Goal: Transaction & Acquisition: Purchase product/service

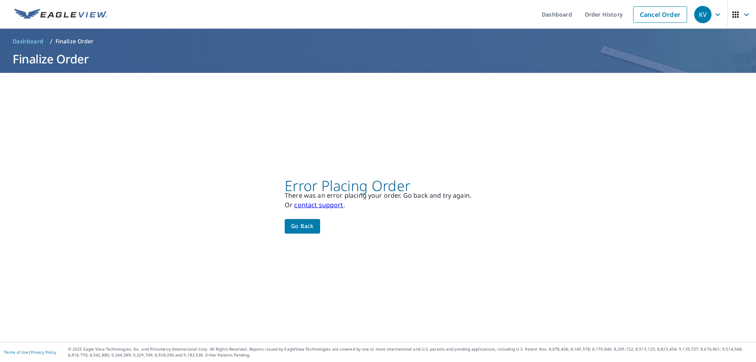
click at [302, 227] on span "Go back" at bounding box center [302, 226] width 23 height 10
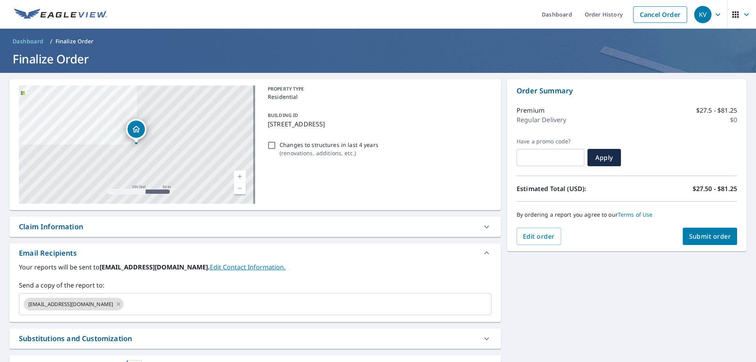
click at [696, 237] on span "Submit order" at bounding box center [710, 236] width 42 height 9
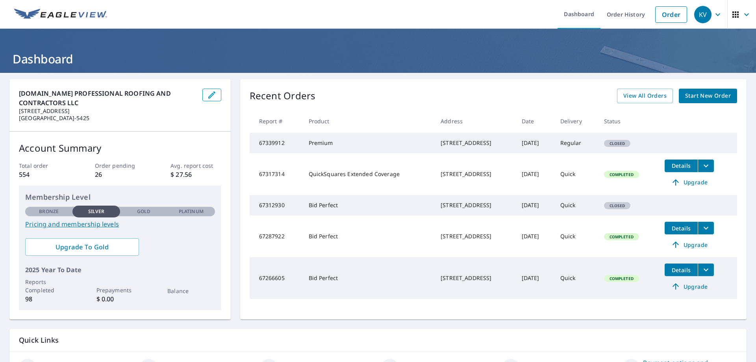
click at [573, 153] on td "Regular" at bounding box center [576, 143] width 44 height 20
click at [575, 143] on td "Regular" at bounding box center [576, 143] width 44 height 20
click at [334, 150] on td "Premium" at bounding box center [368, 143] width 132 height 20
click at [250, 151] on td "67339912" at bounding box center [276, 143] width 53 height 20
click at [686, 96] on span "Start New Order" at bounding box center [708, 96] width 46 height 10
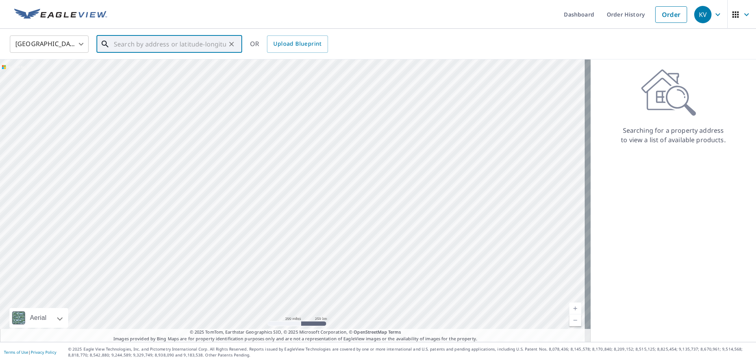
click at [171, 52] on div "​" at bounding box center [169, 43] width 146 height 17
click at [169, 46] on input "text" at bounding box center [170, 44] width 112 height 22
click at [168, 68] on span "[STREET_ADDRESS]" at bounding box center [174, 66] width 124 height 9
type input "[STREET_ADDRESS]"
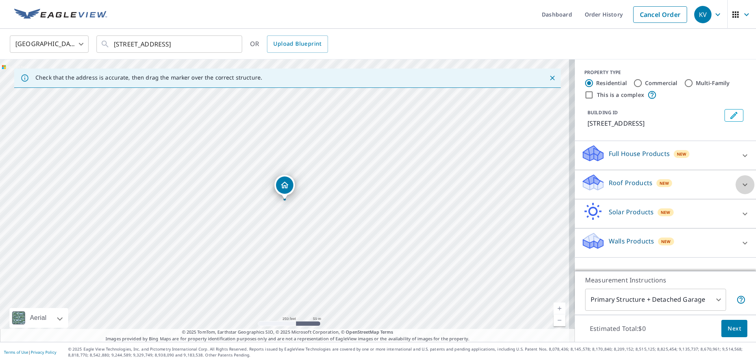
click at [740, 185] on icon at bounding box center [744, 184] width 9 height 9
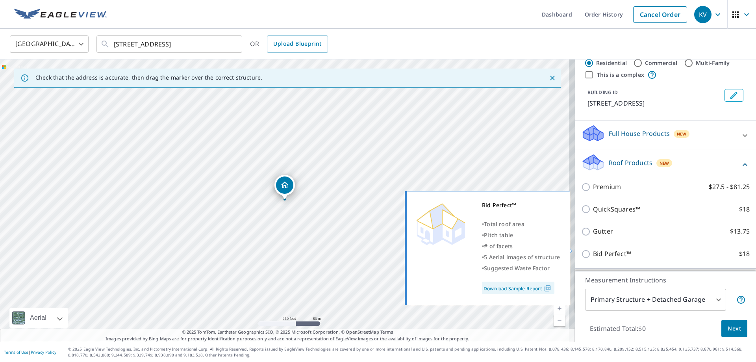
scroll to position [76, 0]
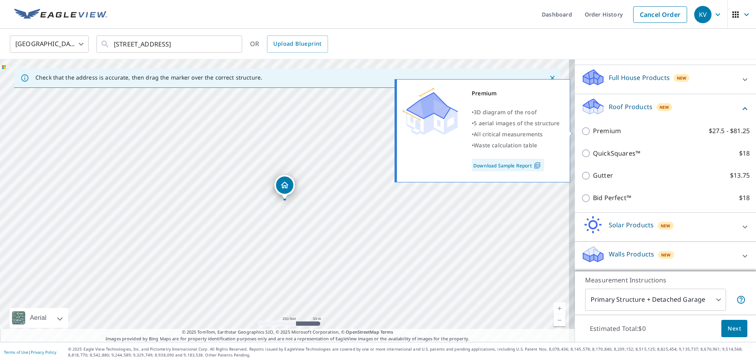
click at [587, 133] on input "Premium $27.5 - $81.25" at bounding box center [587, 130] width 12 height 9
checkbox input "true"
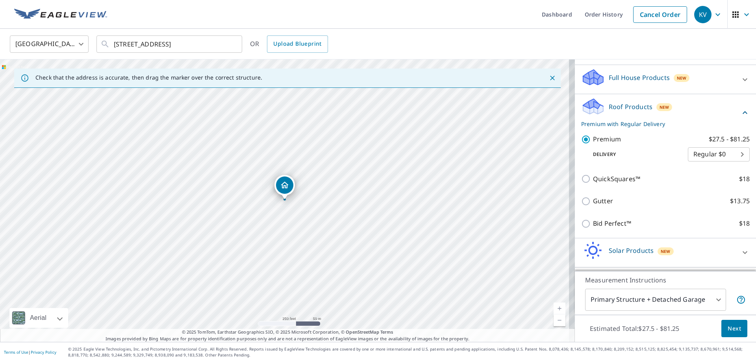
click at [728, 330] on span "Next" at bounding box center [734, 329] width 13 height 10
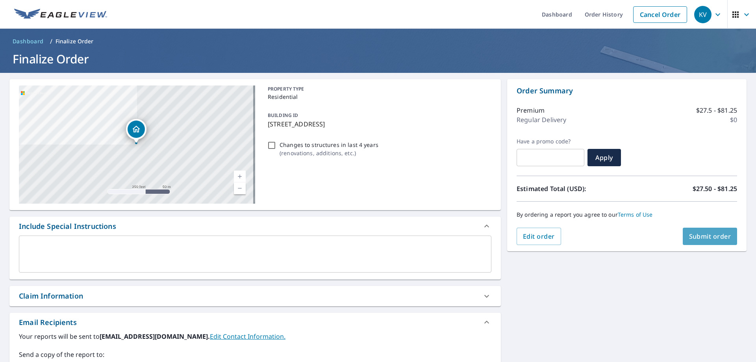
click at [699, 236] on span "Submit order" at bounding box center [710, 236] width 42 height 9
